Goal: Task Accomplishment & Management: Manage account settings

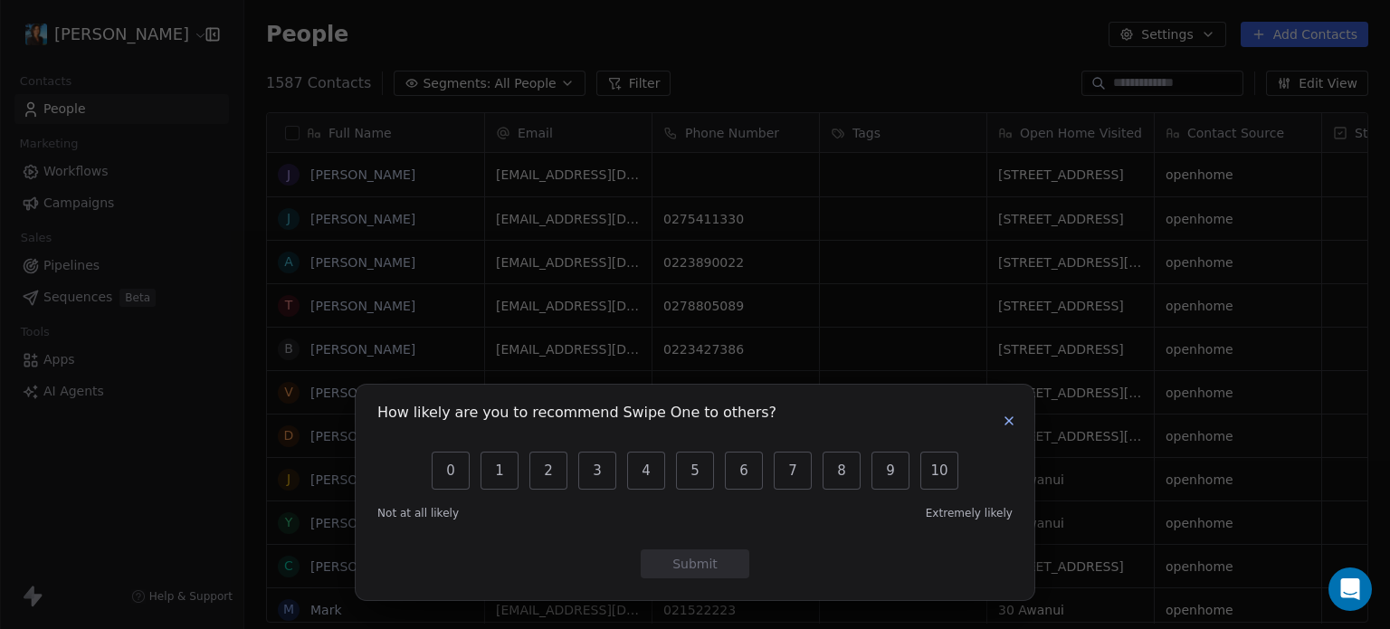
scroll to position [539, 1131]
click at [1006, 423] on icon "button" at bounding box center [1008, 420] width 7 height 7
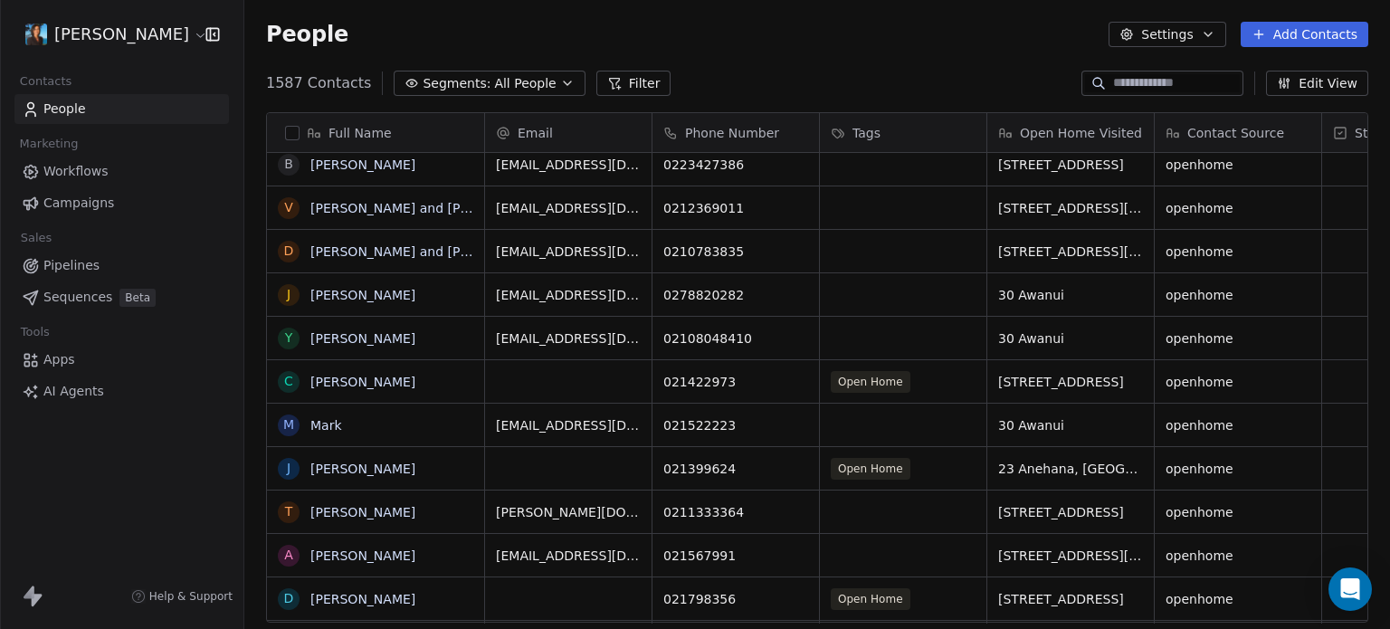
scroll to position [0, 0]
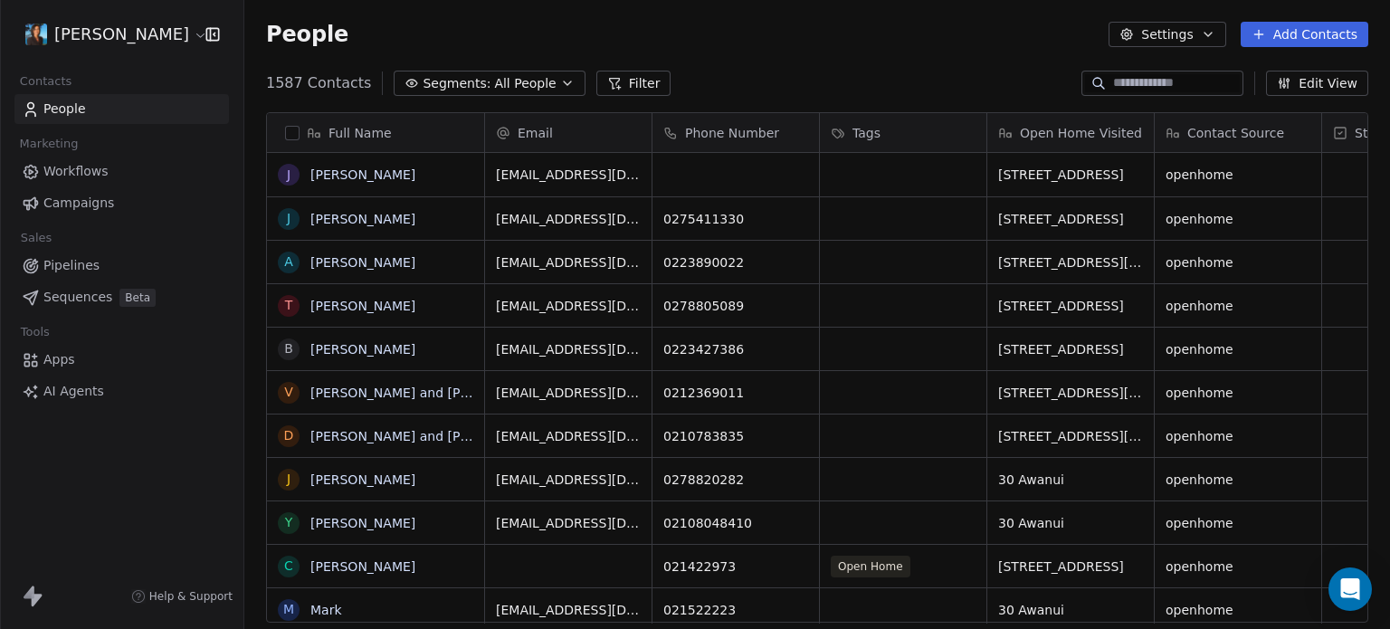
click at [1129, 87] on input at bounding box center [1176, 83] width 127 height 18
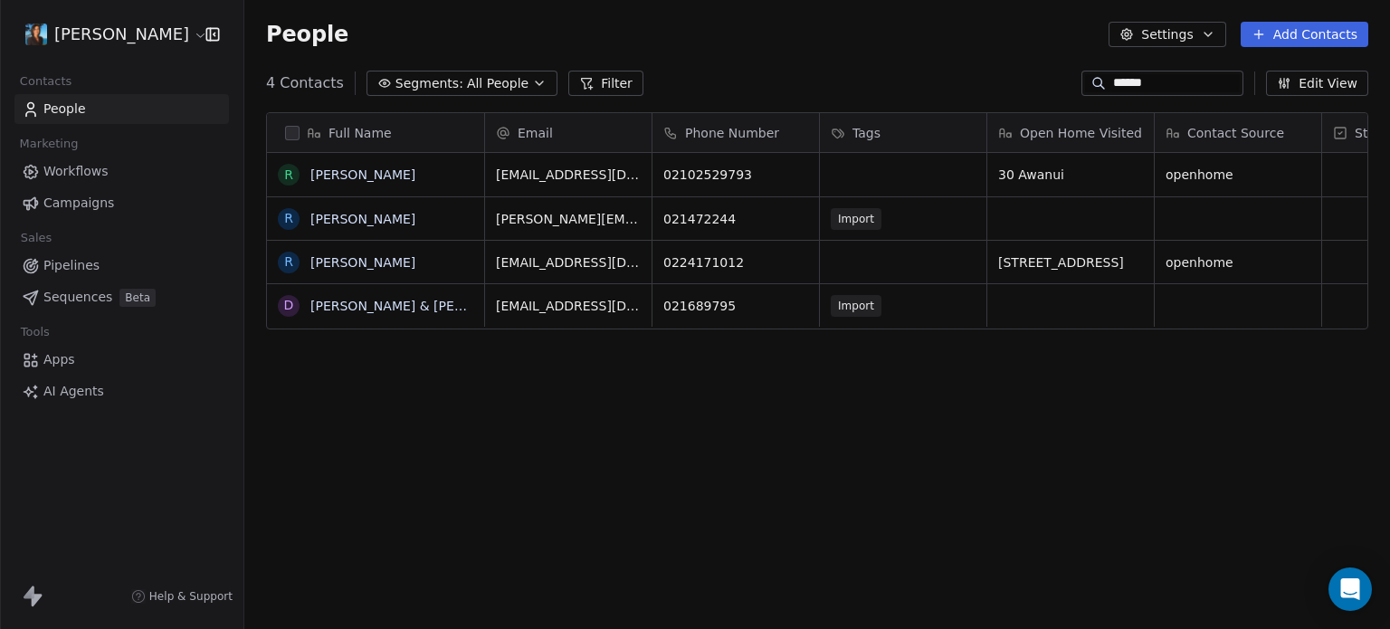
scroll to position [539, 1131]
type input "******"
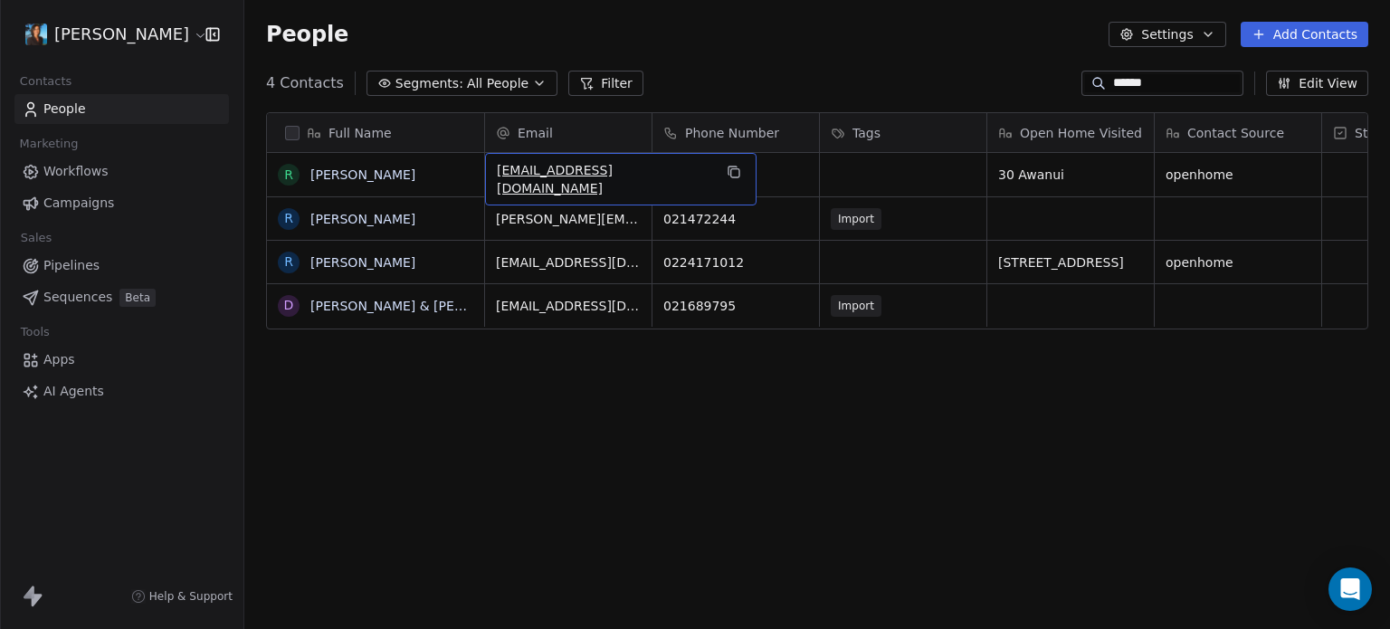
click at [614, 176] on span "[EMAIL_ADDRESS][DOMAIN_NAME]" at bounding box center [604, 179] width 215 height 36
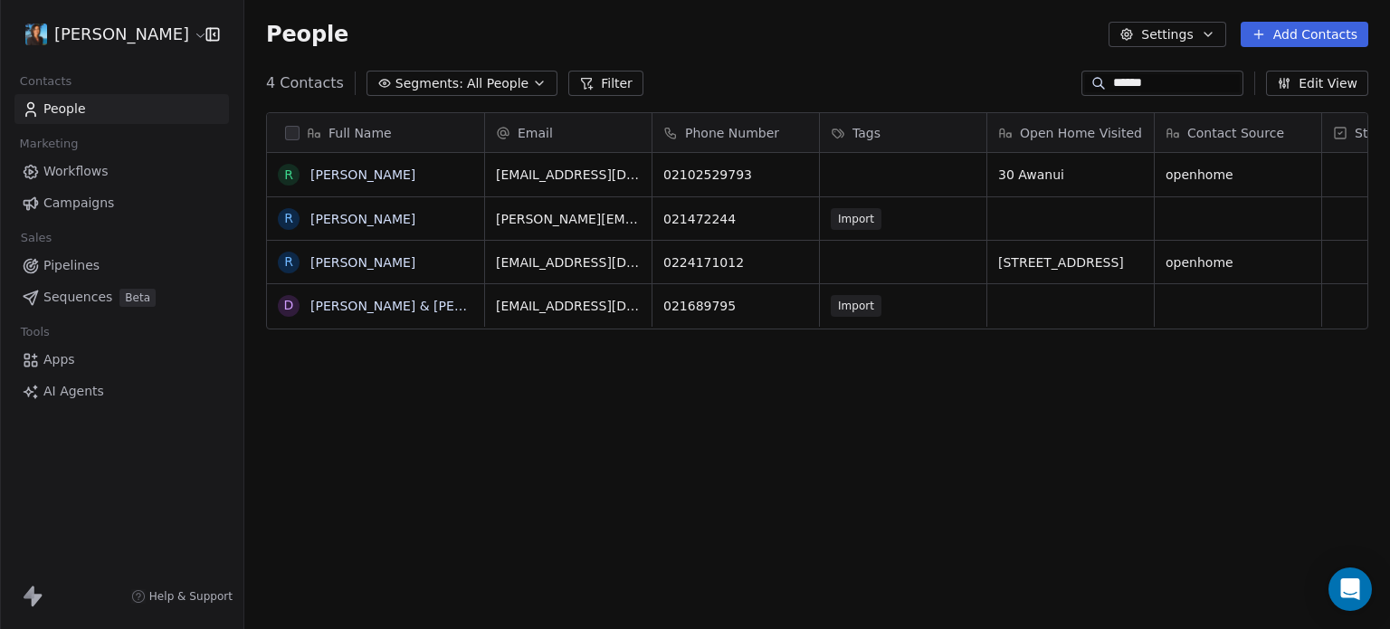
click at [796, 436] on html "[PERSON_NAME] Contacts People Marketing Workflows Campaigns Sales Pipelines Seq…" at bounding box center [695, 314] width 1390 height 629
click at [800, 176] on icon "grid" at bounding box center [796, 172] width 14 height 14
click at [89, 109] on link "People" at bounding box center [121, 109] width 214 height 30
drag, startPoint x: 1177, startPoint y: 90, endPoint x: 1020, endPoint y: 87, distance: 157.5
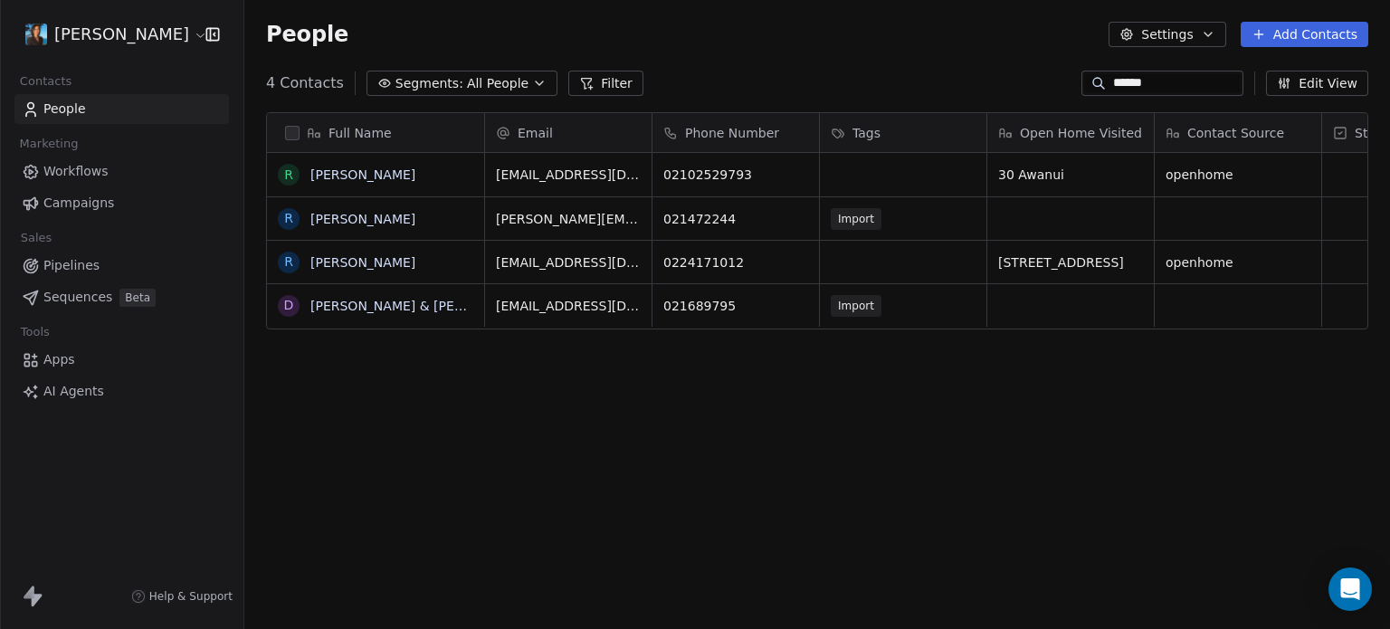
click at [1020, 87] on div "4 Contacts Segments: All People Filter ****** Edit View" at bounding box center [817, 83] width 1146 height 29
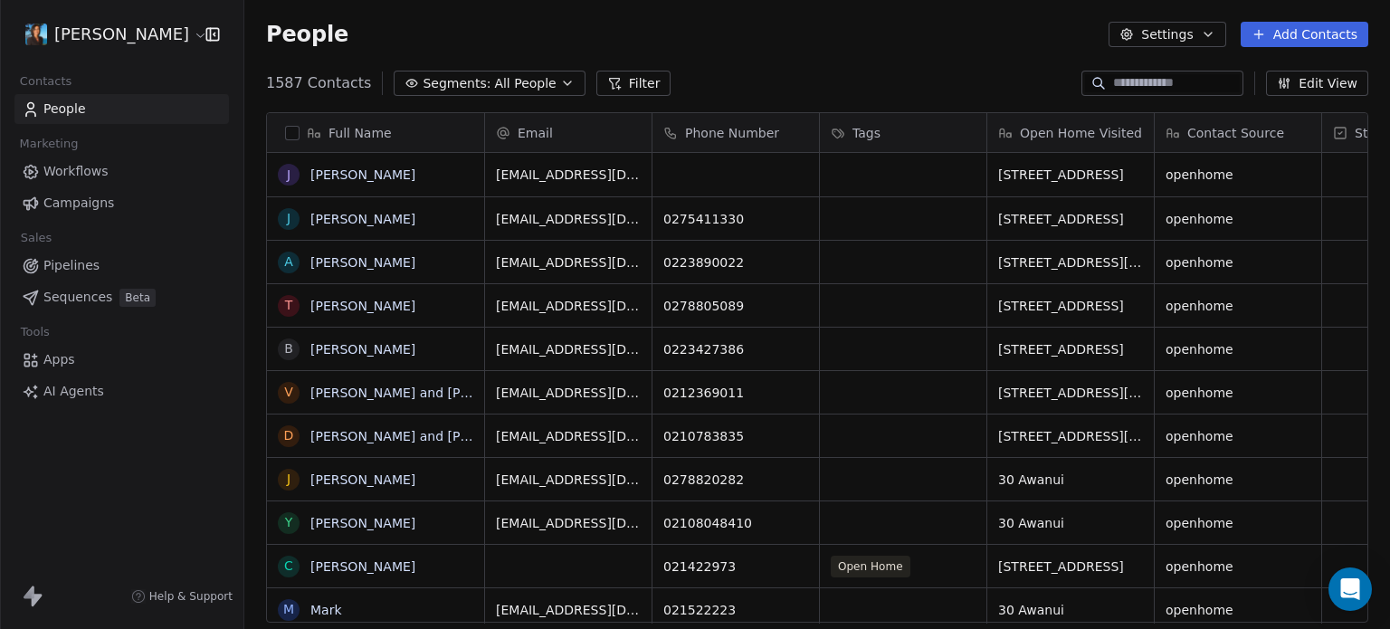
click at [941, 67] on div "People Settings Add Contacts" at bounding box center [817, 34] width 1146 height 69
click at [1313, 73] on button "Edit View" at bounding box center [1317, 83] width 102 height 25
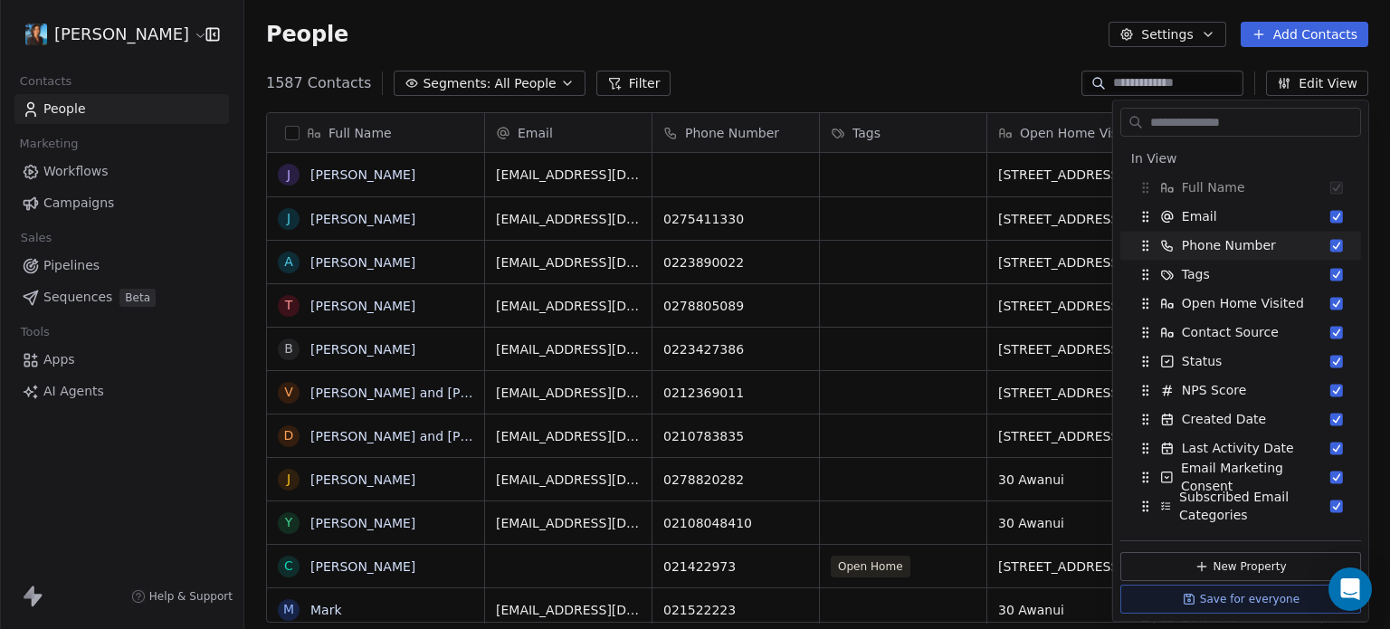
click at [955, 53] on div "People Settings Add Contacts" at bounding box center [817, 34] width 1146 height 69
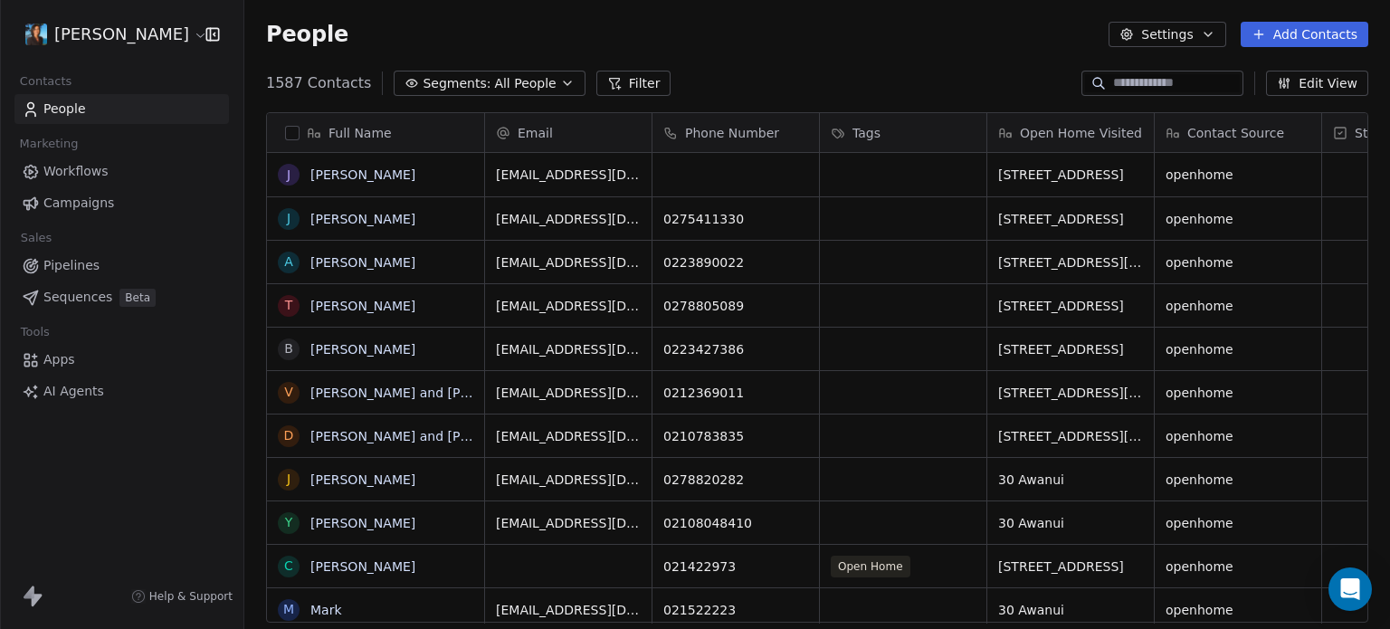
click at [494, 79] on span "All People" at bounding box center [525, 83] width 62 height 19
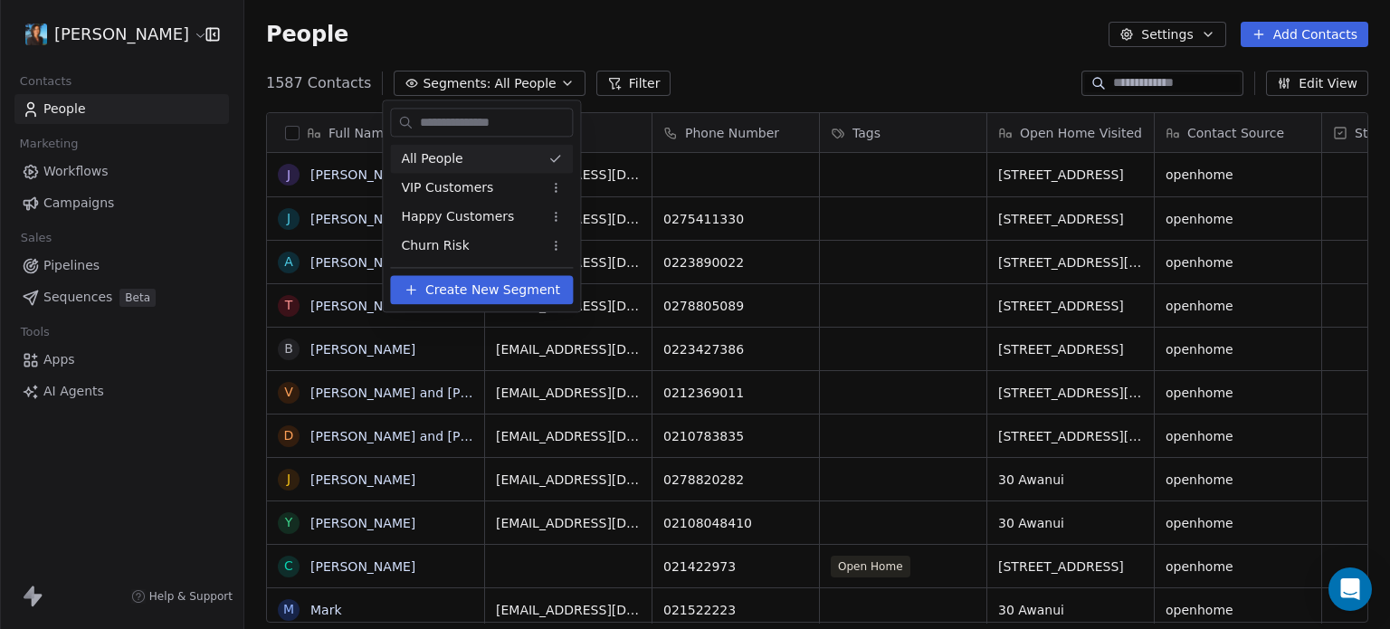
click at [695, 39] on html "[PERSON_NAME] Contacts People Marketing Workflows Campaigns Sales Pipelines Seq…" at bounding box center [695, 314] width 1390 height 629
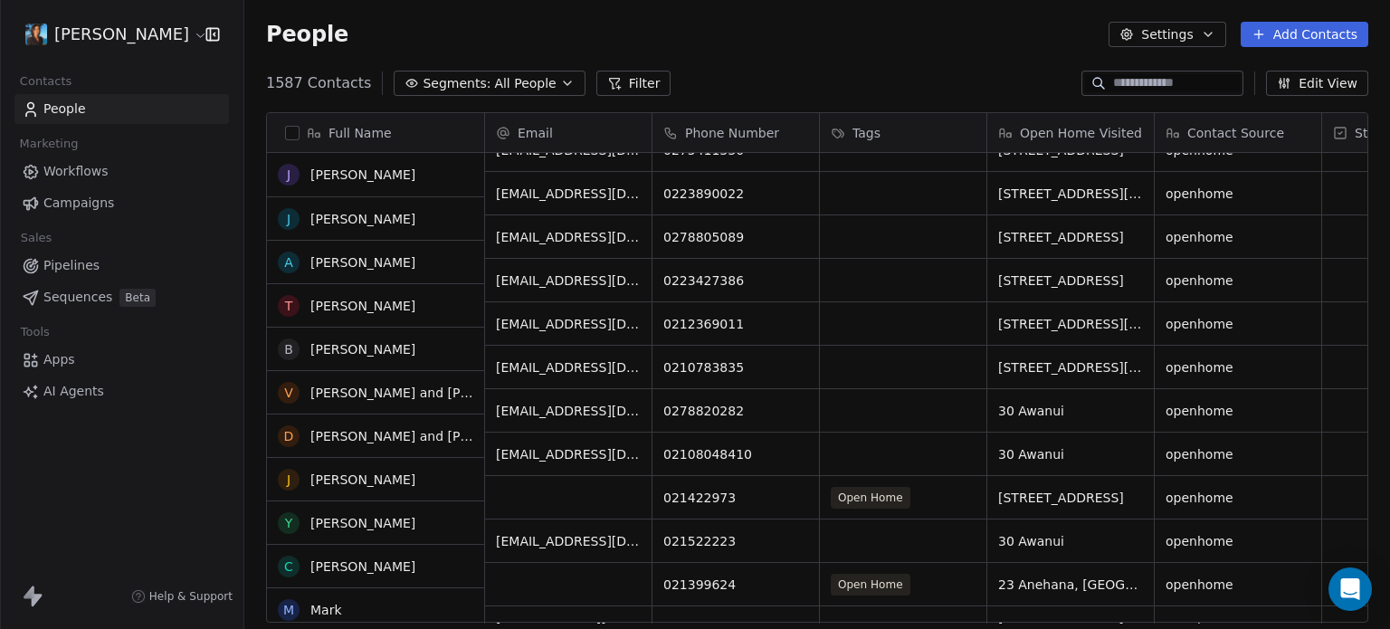
scroll to position [0, 0]
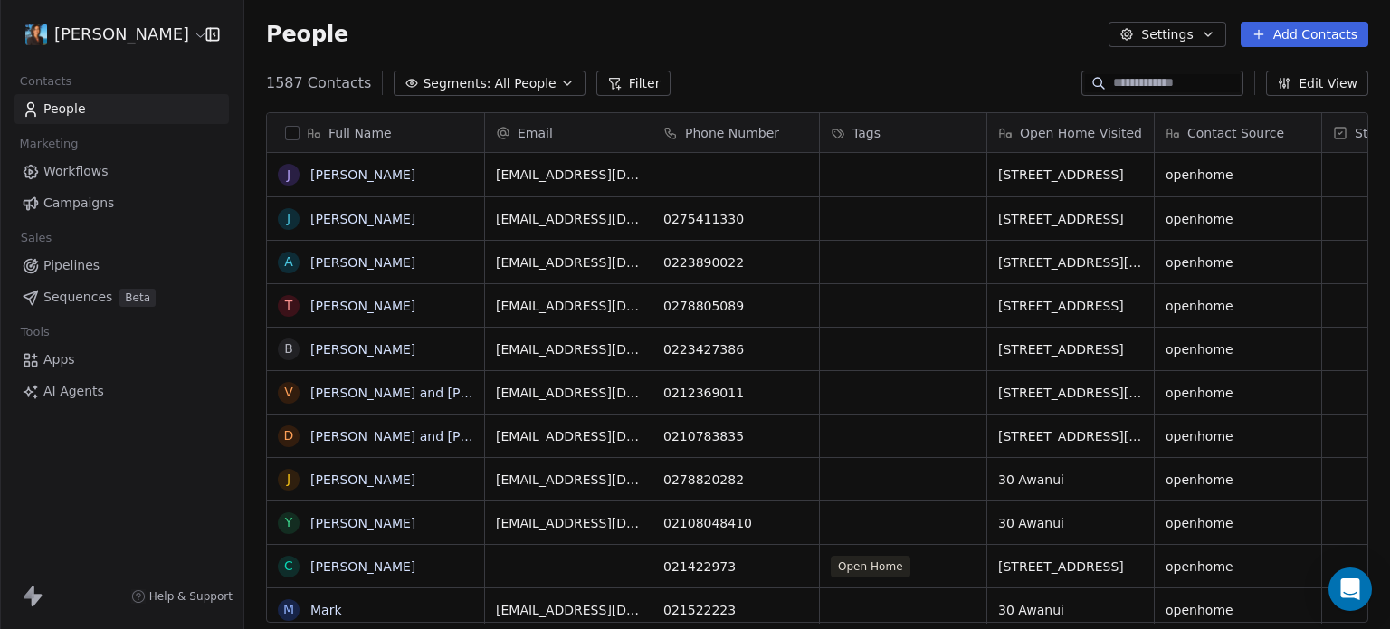
click at [1098, 138] on span "Open Home Visited" at bounding box center [1081, 133] width 122 height 18
click at [1014, 56] on html "[PERSON_NAME] Contacts People Marketing Workflows Campaigns Sales Pipelines Seq…" at bounding box center [695, 314] width 1390 height 629
click at [1155, 84] on input at bounding box center [1176, 83] width 127 height 18
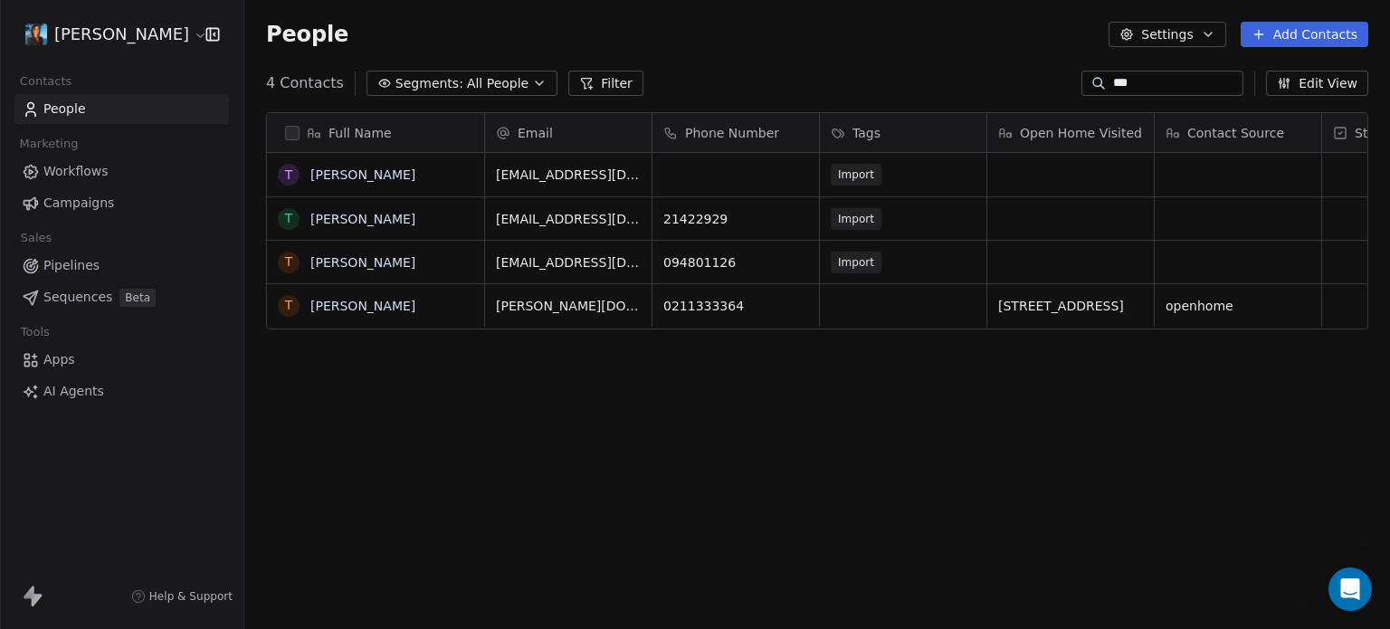
scroll to position [539, 1131]
type input "***"
click at [546, 307] on span "[PERSON_NAME][DOMAIN_NAME][EMAIL_ADDRESS][PERSON_NAME][DOMAIN_NAME]" at bounding box center [604, 319] width 215 height 54
click at [589, 307] on input "**********" at bounding box center [583, 306] width 187 height 36
click at [612, 393] on html "**********" at bounding box center [695, 314] width 1390 height 629
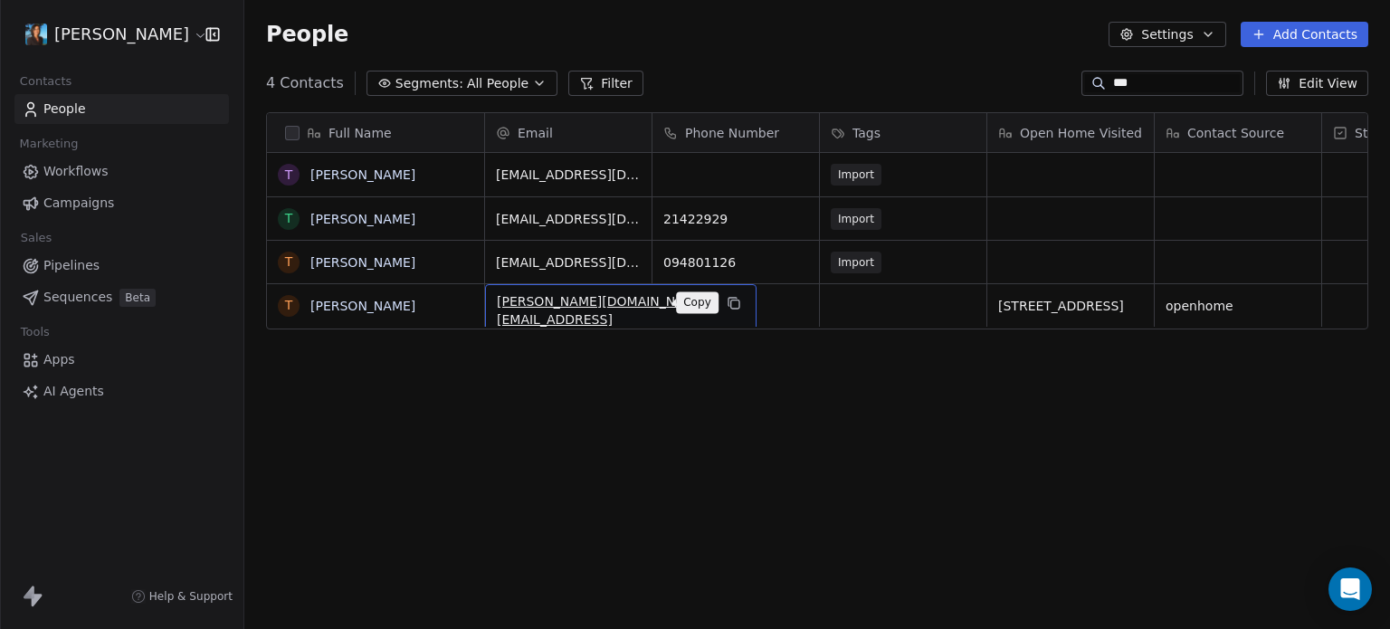
click at [727, 300] on icon "grid" at bounding box center [734, 303] width 14 height 14
